Goal: Task Accomplishment & Management: Complete application form

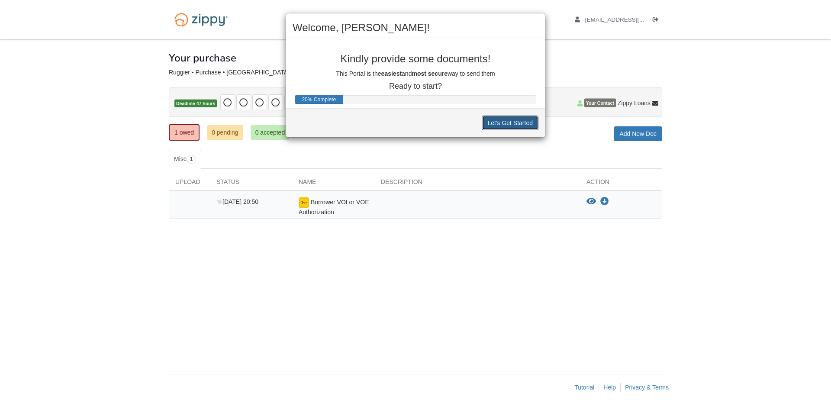
click at [515, 125] on button "Let's Get Started" at bounding box center [510, 123] width 57 height 15
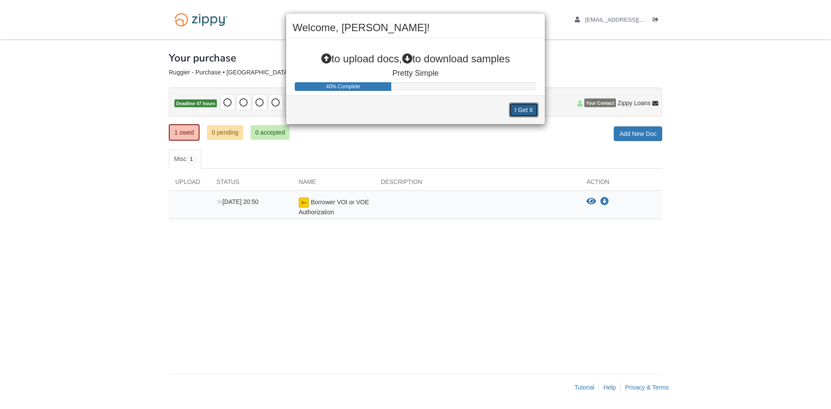
click at [527, 103] on button "I Get It" at bounding box center [523, 110] width 29 height 15
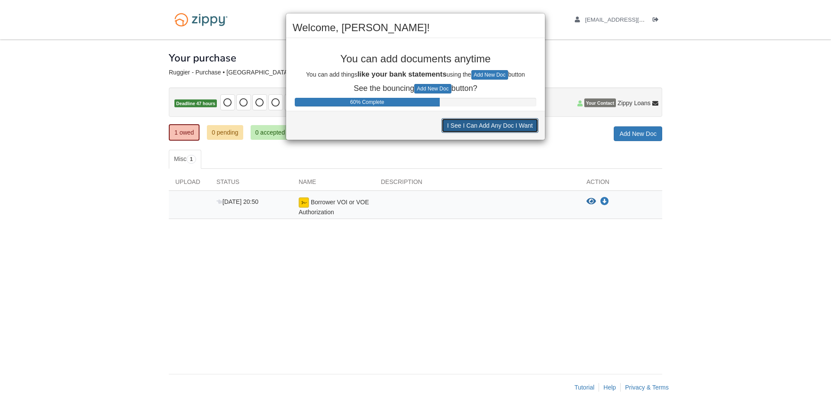
click at [486, 126] on button "I See I Can Add Any Doc I Want" at bounding box center [490, 125] width 97 height 15
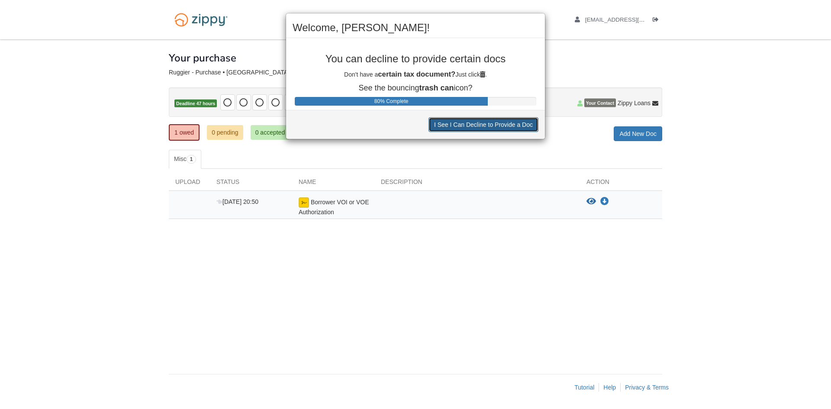
click at [486, 126] on button "I See I Can Decline to Provide a Doc" at bounding box center [484, 124] width 110 height 15
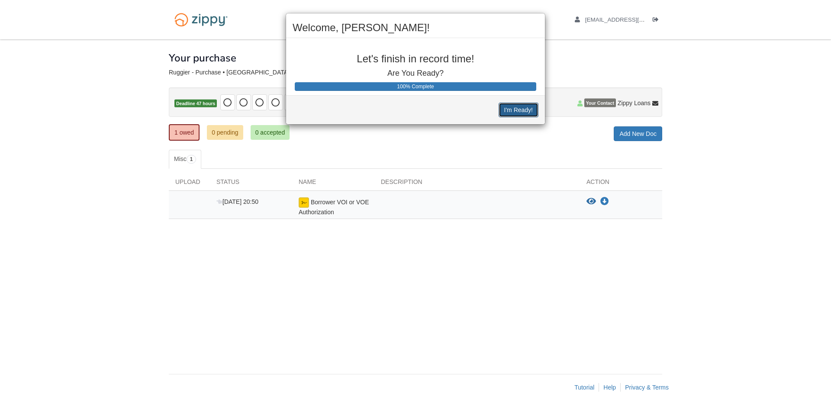
click at [507, 105] on button "I'm Ready!" at bounding box center [519, 110] width 40 height 15
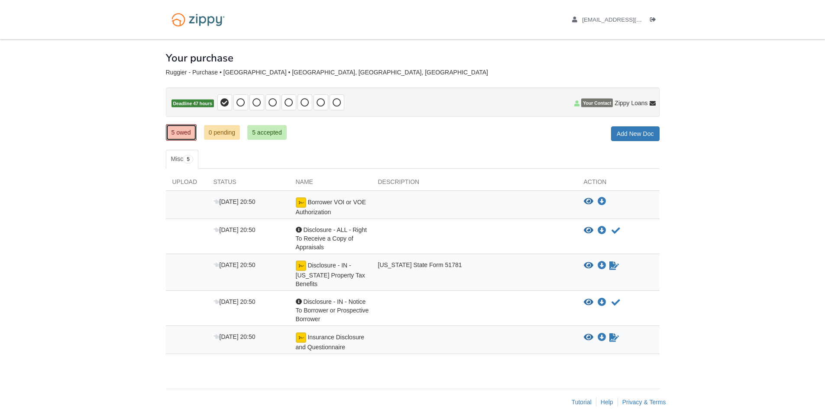
click at [177, 138] on link "5 owed" at bounding box center [181, 132] width 31 height 16
click at [589, 203] on icon "View Borrower VOI or VOE Authorization" at bounding box center [588, 202] width 10 height 9
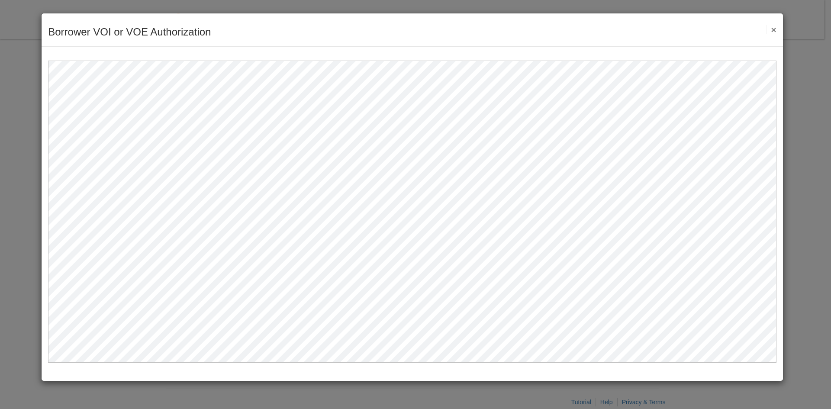
click at [773, 27] on button "×" at bounding box center [771, 29] width 10 height 9
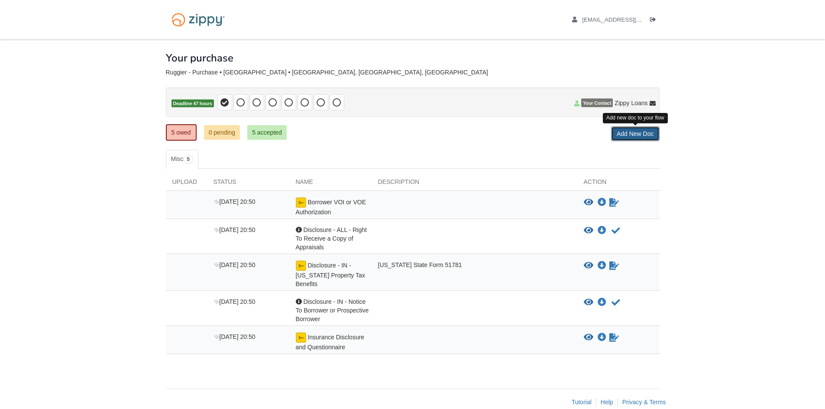
click at [629, 133] on link "Add New Doc" at bounding box center [635, 133] width 48 height 15
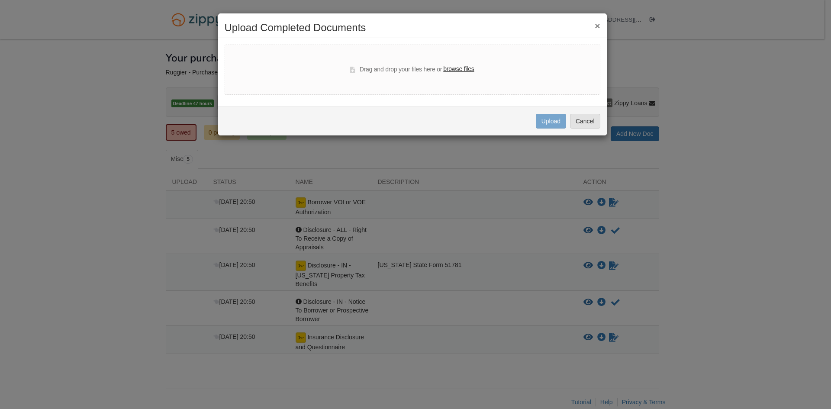
click at [458, 67] on label "browse files" at bounding box center [458, 69] width 31 height 10
click at [0, 0] on input "browse files" at bounding box center [0, 0] width 0 height 0
select select "****"
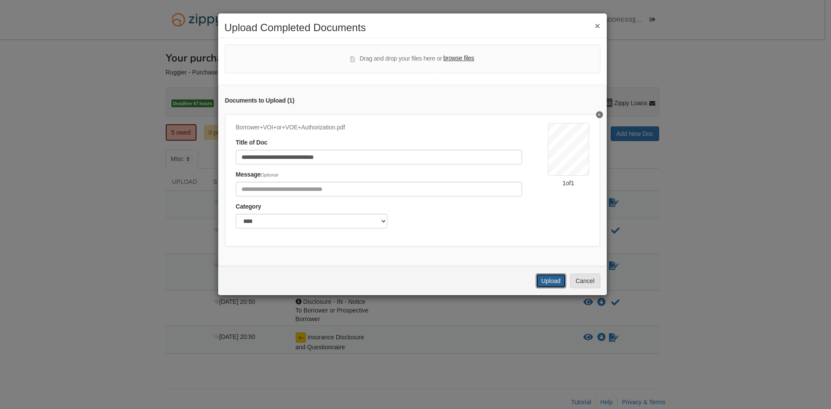
click at [551, 286] on button "Upload" at bounding box center [551, 281] width 30 height 15
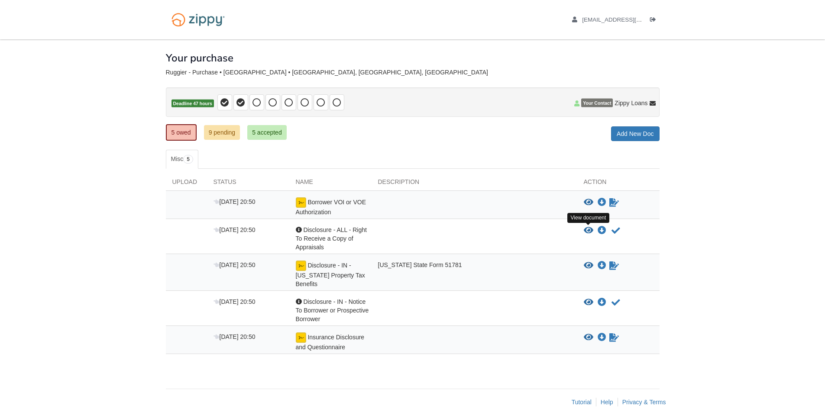
click at [585, 232] on icon "View Disclosure - ALL - Right To Receive a Copy of Appraisals" at bounding box center [588, 230] width 10 height 9
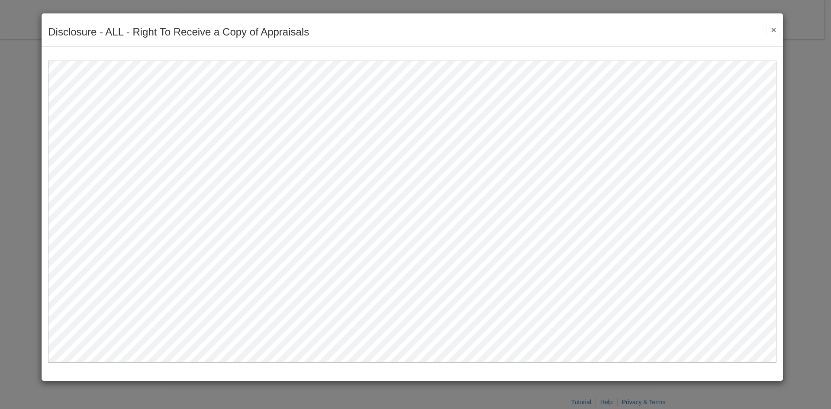
click at [774, 28] on button "×" at bounding box center [771, 29] width 10 height 9
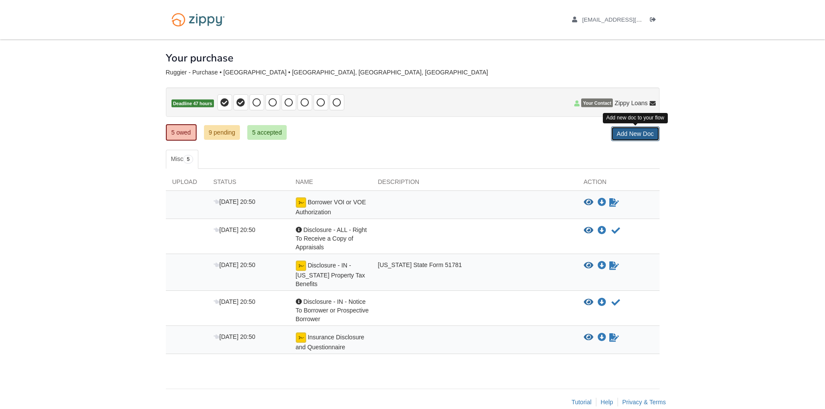
click at [644, 132] on link "Add New Doc" at bounding box center [635, 133] width 48 height 15
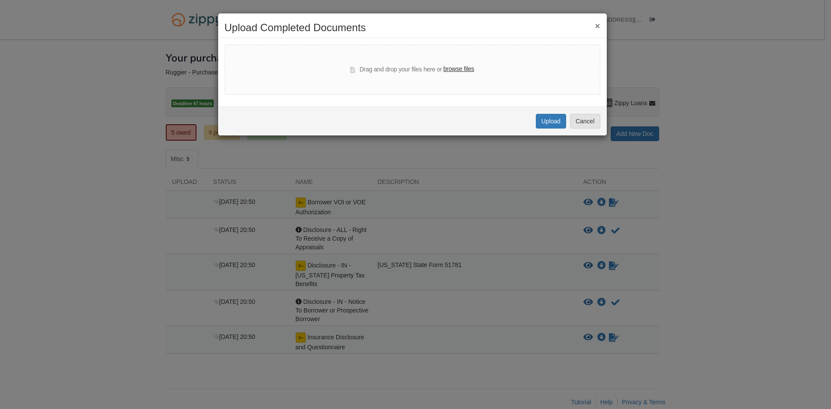
click at [460, 69] on label "browse files" at bounding box center [458, 69] width 31 height 10
click at [0, 0] on input "browse files" at bounding box center [0, 0] width 0 height 0
select select "****"
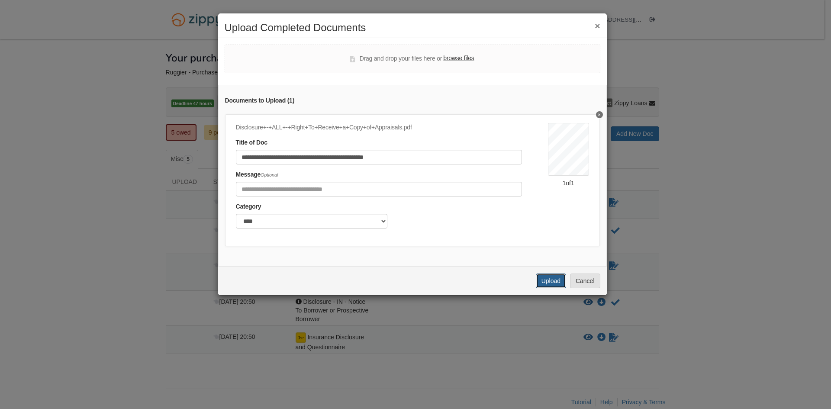
click at [558, 288] on button "Upload" at bounding box center [551, 281] width 30 height 15
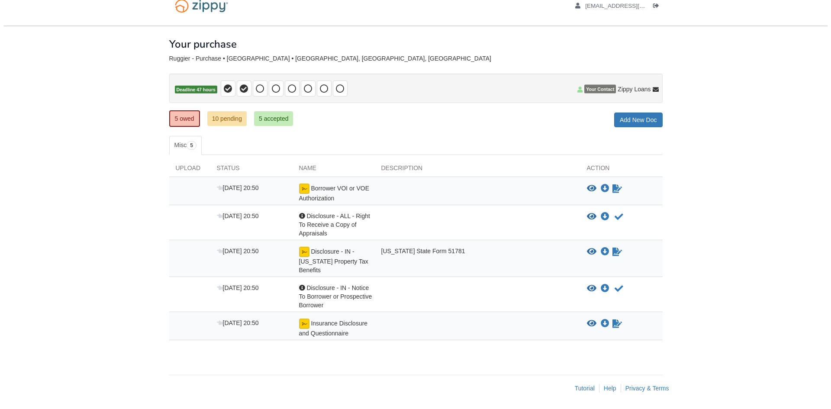
scroll to position [15, 0]
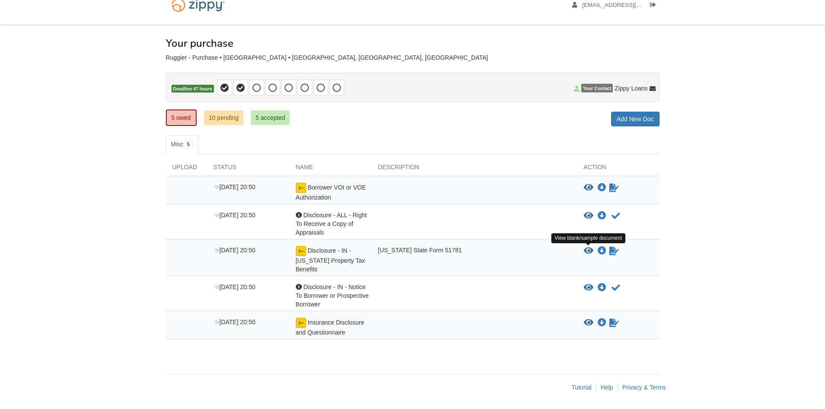
click at [588, 253] on icon "View Disclosure - IN - Indiana Property Tax Benefits" at bounding box center [588, 251] width 10 height 9
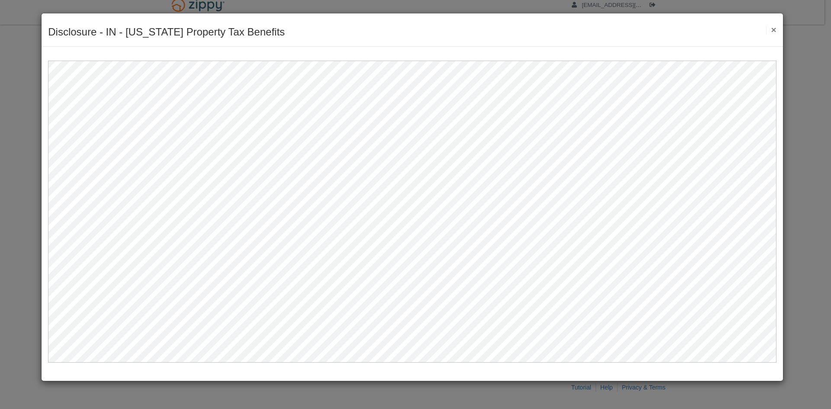
click at [631, 45] on div "Disclosure - IN - Indiana Property Tax Benefits Save Cancel Previous Document N…" at bounding box center [412, 29] width 741 height 33
click at [777, 29] on div "Disclosure - IN - Indiana Property Tax Benefits Save Cancel Previous Document N…" at bounding box center [412, 29] width 741 height 33
click at [770, 30] on button "×" at bounding box center [771, 29] width 10 height 9
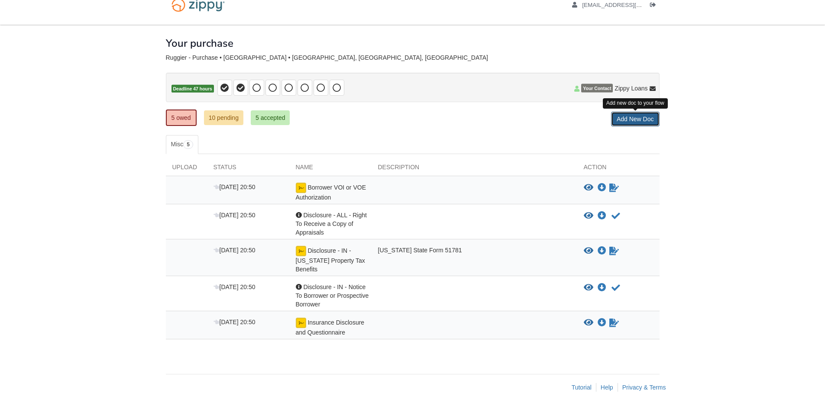
click at [636, 123] on link "Add New Doc" at bounding box center [635, 119] width 48 height 15
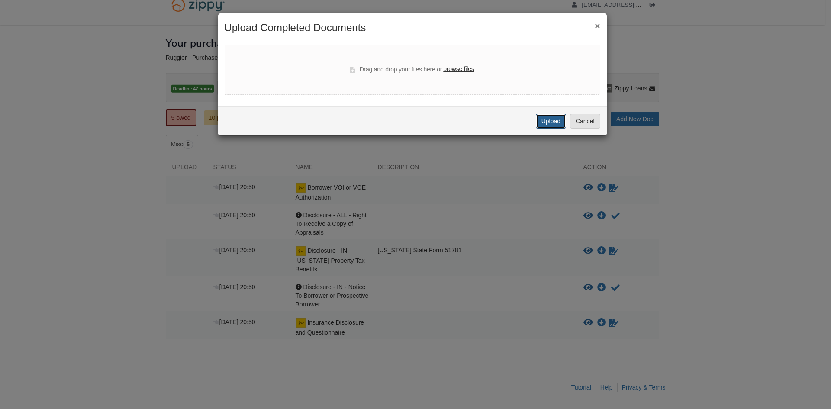
click at [545, 122] on button "Upload" at bounding box center [551, 121] width 30 height 15
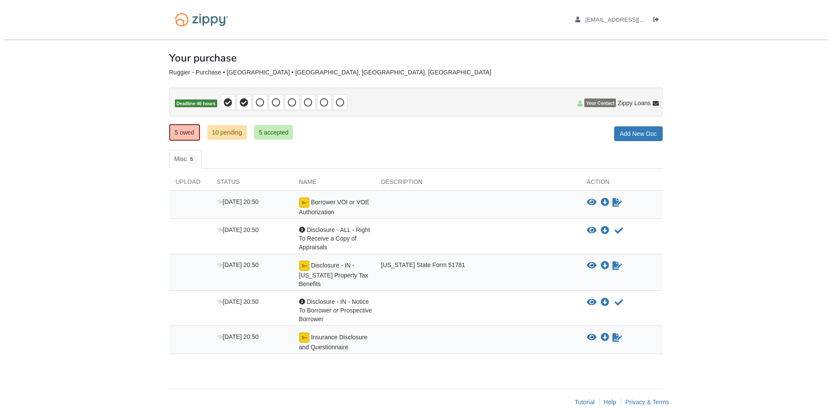
scroll to position [15, 0]
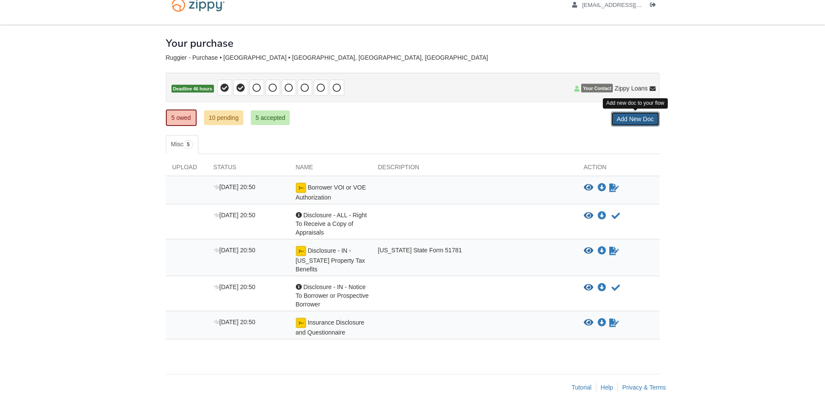
click at [637, 116] on link "Add New Doc" at bounding box center [635, 119] width 48 height 15
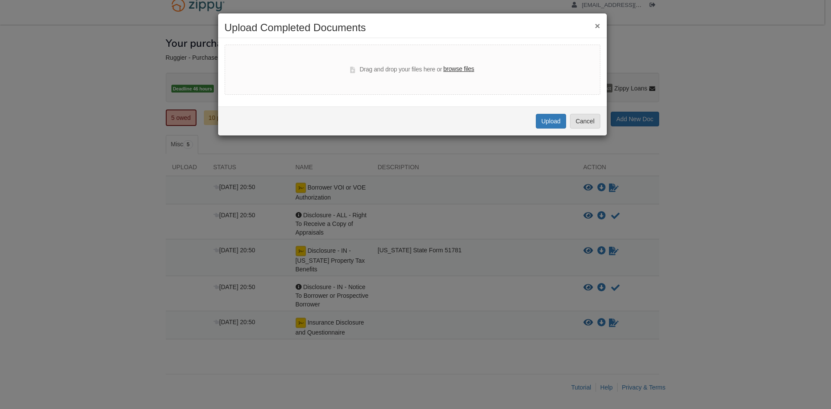
click at [449, 70] on label "browse files" at bounding box center [458, 69] width 31 height 10
click at [0, 0] on input "browse files" at bounding box center [0, 0] width 0 height 0
select select "****"
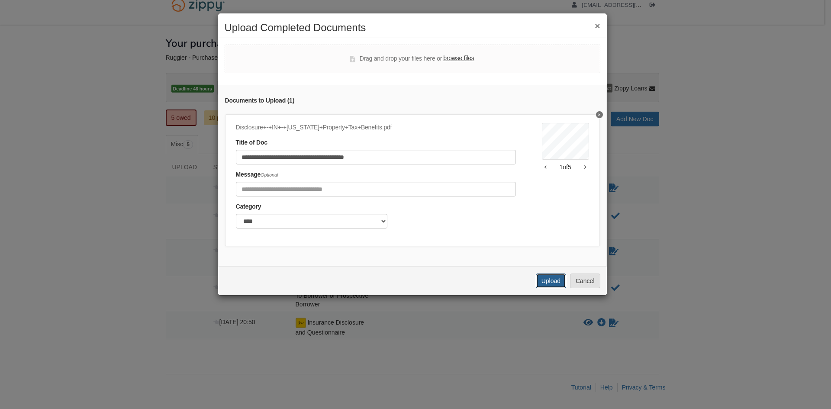
click at [553, 287] on button "Upload" at bounding box center [551, 281] width 30 height 15
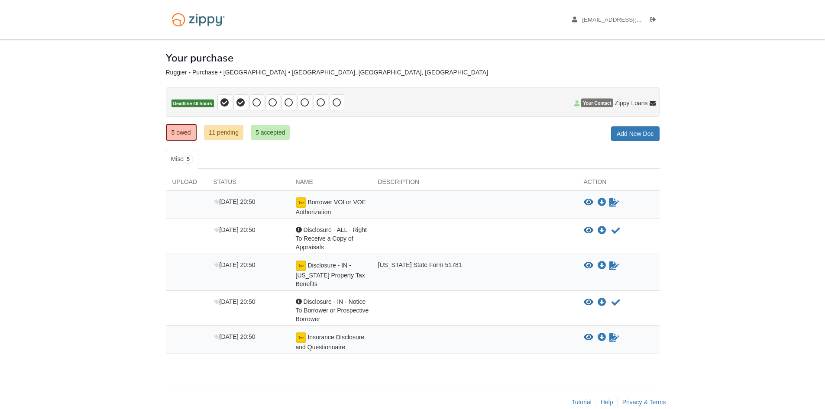
scroll to position [15, 0]
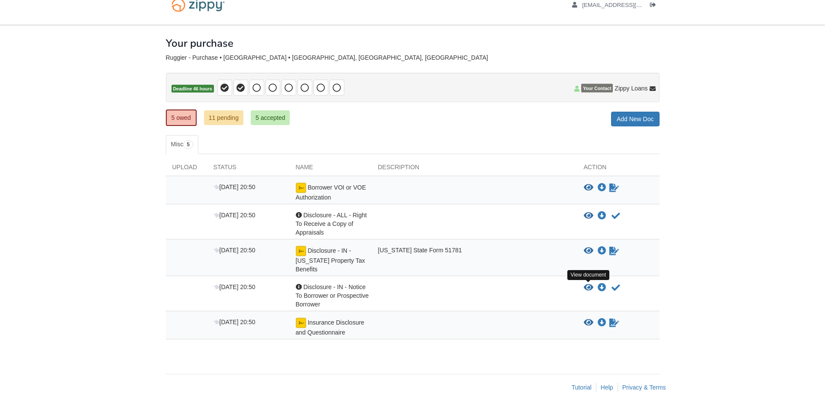
click at [589, 290] on icon "View Disclosure - IN - Notice To Borrower or Prospective Borrower" at bounding box center [588, 288] width 10 height 9
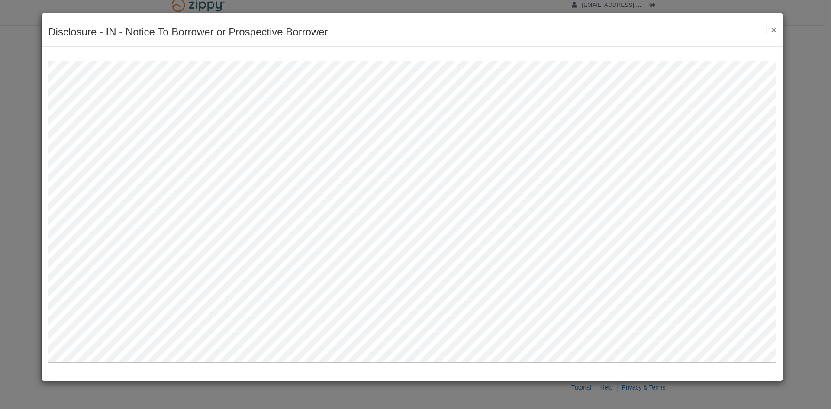
click at [773, 31] on button "×" at bounding box center [771, 29] width 10 height 9
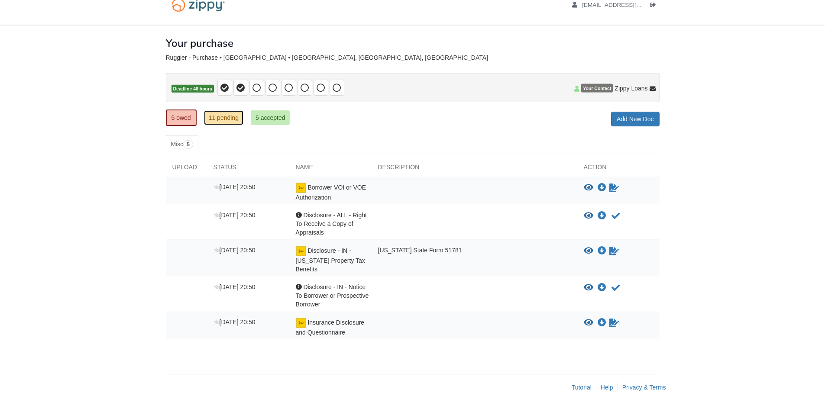
click at [218, 123] on link "11 pending" at bounding box center [223, 117] width 39 height 15
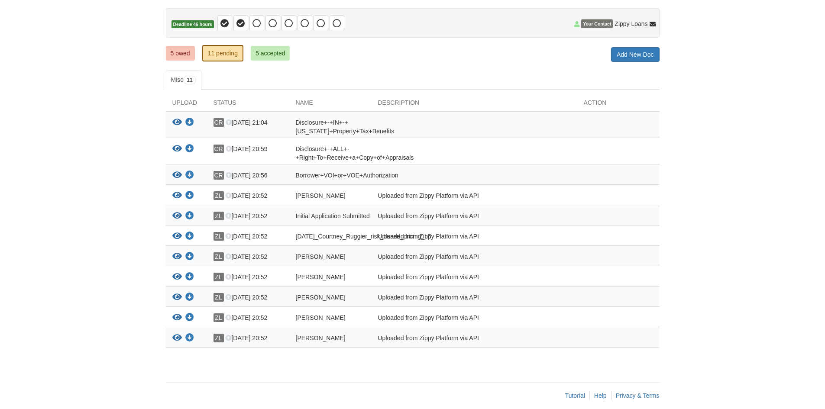
scroll to position [93, 0]
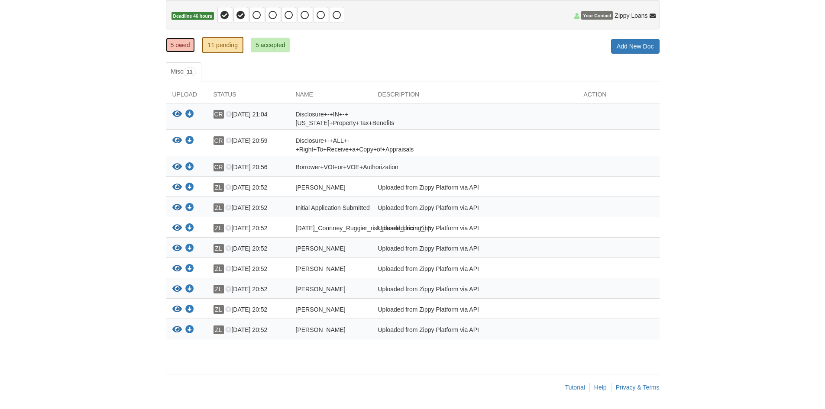
click at [172, 38] on link "5 owed" at bounding box center [180, 45] width 29 height 15
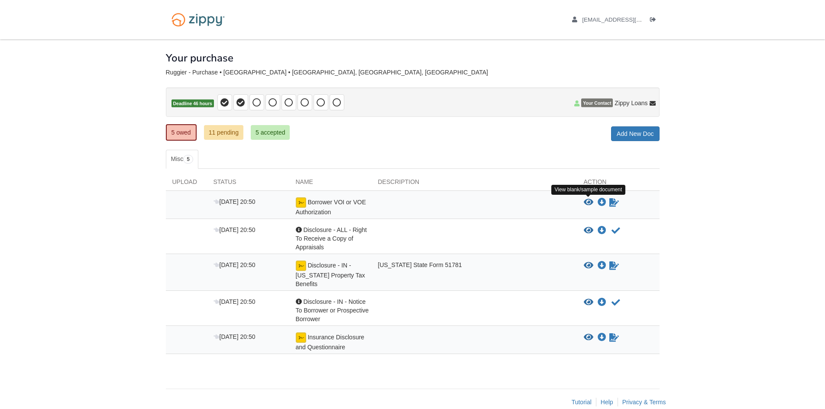
click at [587, 204] on icon "View Borrower VOI or VOE Authorization" at bounding box center [588, 202] width 10 height 9
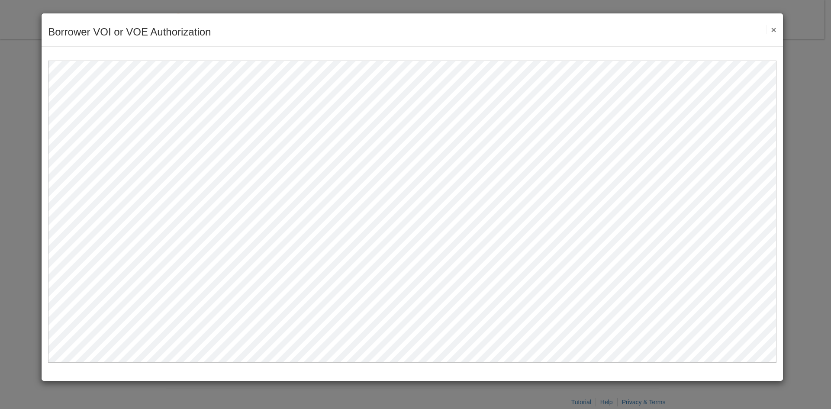
click at [774, 33] on button "×" at bounding box center [771, 29] width 10 height 9
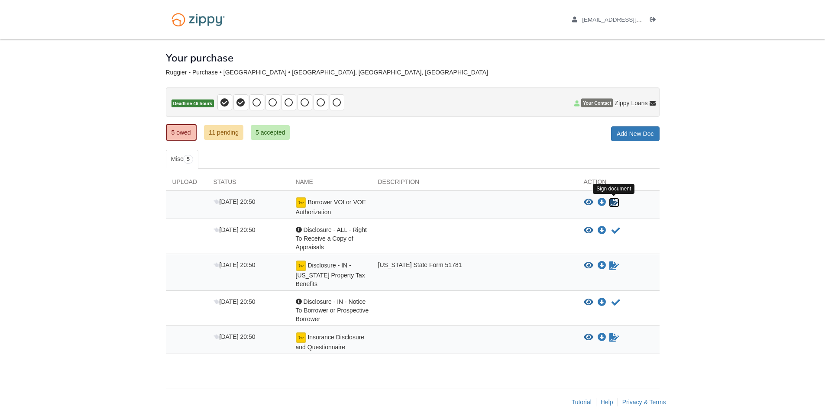
click at [610, 202] on icon "Sign Form" at bounding box center [614, 202] width 10 height 9
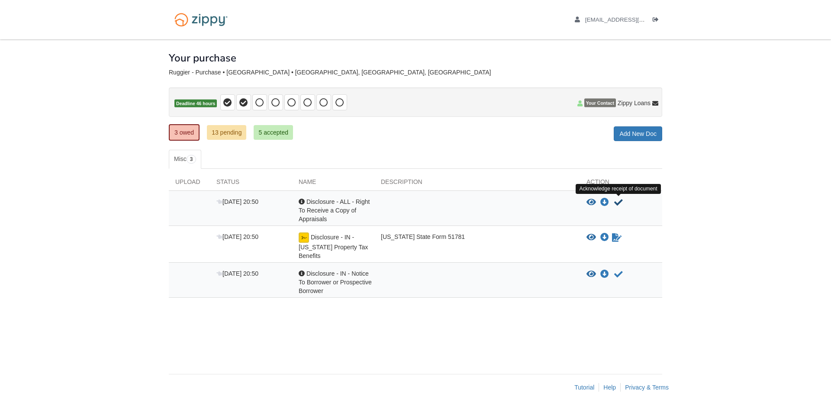
click at [618, 203] on icon "Acknowledge receipt of document" at bounding box center [618, 202] width 9 height 9
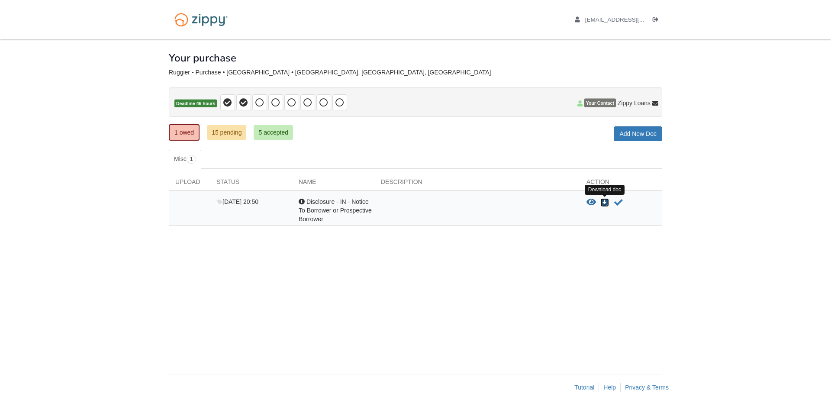
click at [603, 204] on icon "Download Disclosure - IN - Notice To Borrower or Prospective Borrower" at bounding box center [604, 202] width 9 height 9
click at [617, 200] on icon "Acknowledge receipt of document" at bounding box center [618, 202] width 9 height 9
